Goal: Information Seeking & Learning: Find contact information

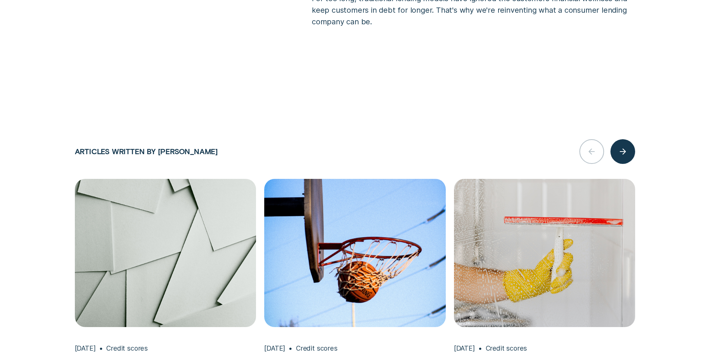
scroll to position [1123, 0]
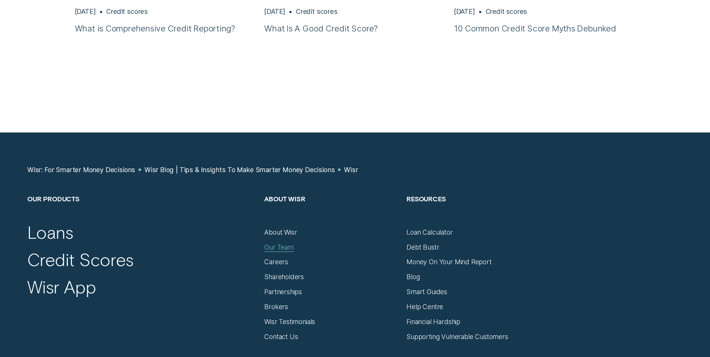
click at [284, 243] on div "Our Team" at bounding box center [279, 247] width 30 height 8
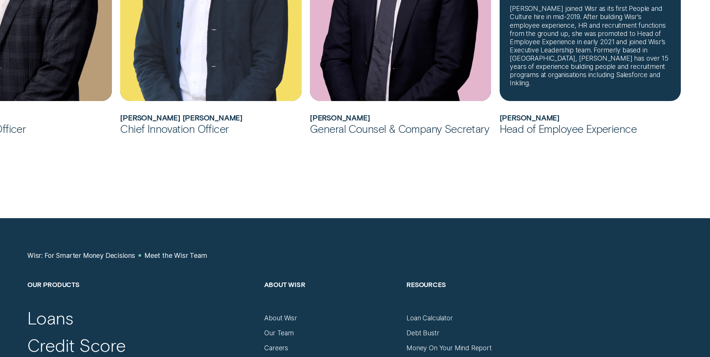
scroll to position [1084, 0]
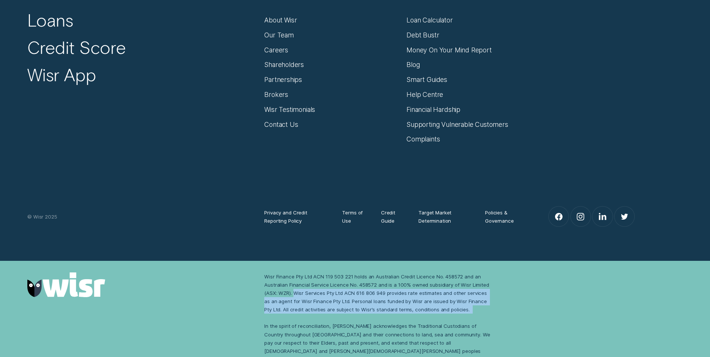
drag, startPoint x: 294, startPoint y: 291, endPoint x: 471, endPoint y: 311, distance: 177.7
click at [471, 311] on div "Wisr Finance Pty Ltd ACN 119 503 221 holds an Australian Credit Licence No. 458…" at bounding box center [378, 317] width 229 height 91
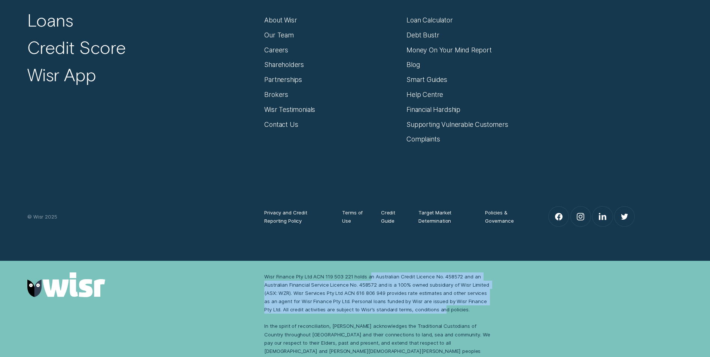
drag, startPoint x: 397, startPoint y: 278, endPoint x: 434, endPoint y: 306, distance: 46.0
click at [434, 306] on div "Wisr Finance Pty Ltd ACN 119 503 221 holds an Australian Credit Licence No. 458…" at bounding box center [378, 317] width 229 height 91
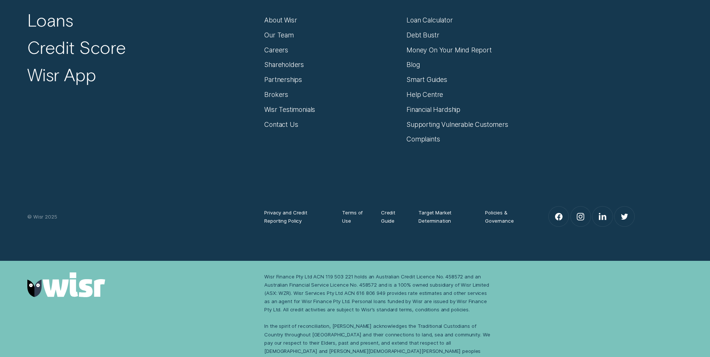
drag, startPoint x: 434, startPoint y: 306, endPoint x: 434, endPoint y: 313, distance: 7.1
click at [425, 319] on div "Wisr Finance Pty Ltd ACN 119 503 221 holds an Australian Credit Licence No. 458…" at bounding box center [378, 317] width 229 height 91
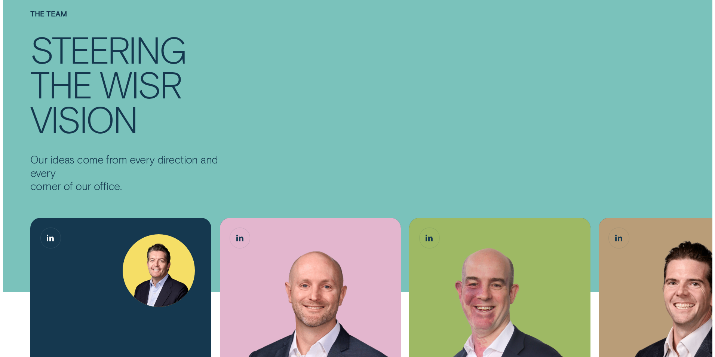
scroll to position [0, 0]
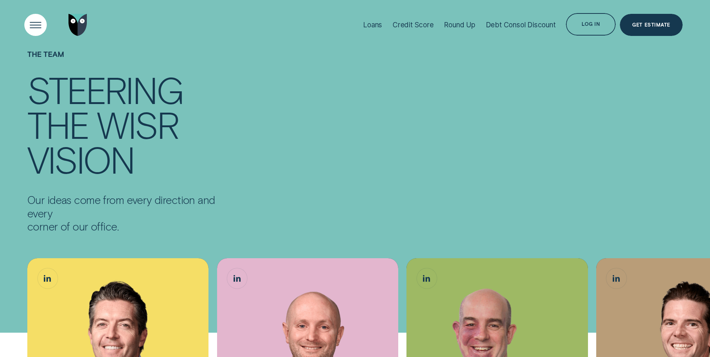
click at [33, 25] on div "Open Menu" at bounding box center [35, 24] width 31 height 31
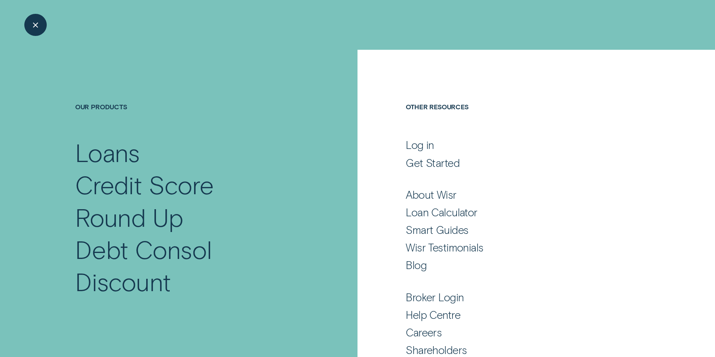
scroll to position [32, 0]
